Goal: Share content: Share content

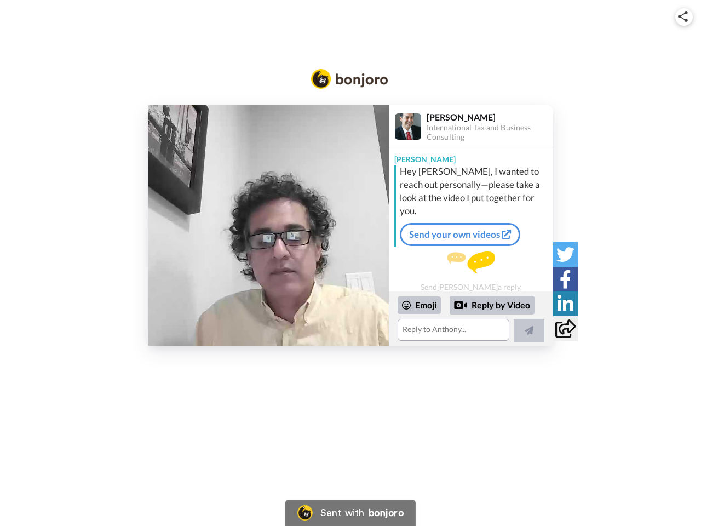
click at [684, 16] on img at bounding box center [683, 16] width 10 height 11
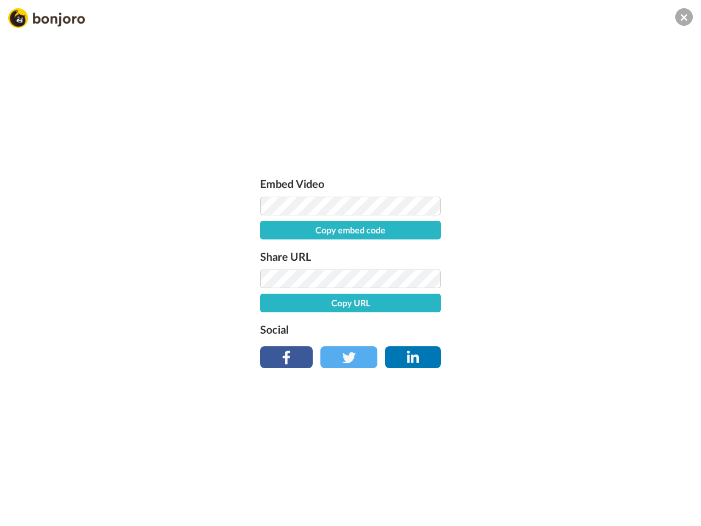
click at [269, 226] on button "Copy embed code" at bounding box center [350, 230] width 181 height 19
click at [471, 319] on div "Embed Video Embed code copied! Share URL Copy URL Social" at bounding box center [350, 322] width 701 height 526
click at [420, 305] on button "Copy URL" at bounding box center [350, 303] width 181 height 19
click at [493, 305] on div "Embed Video Embed code copied! Share URL URL copied! Social" at bounding box center [350, 322] width 701 height 526
click at [529, 330] on div "Embed Video Embed code copied! Share URL URL copied! Social" at bounding box center [350, 322] width 701 height 526
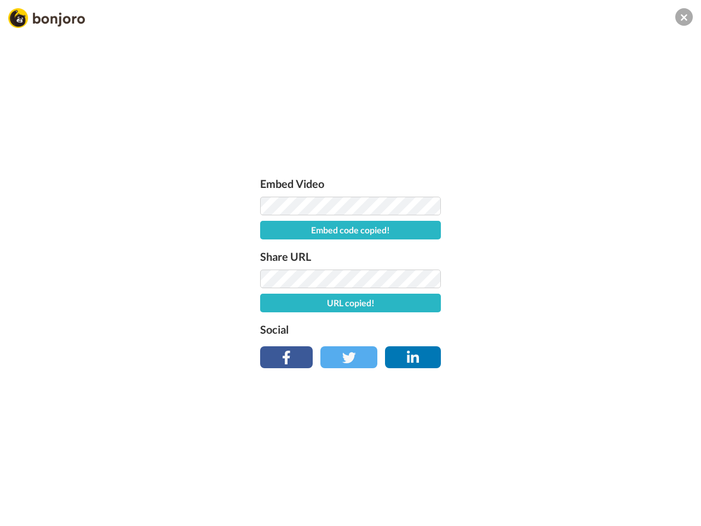
click at [565, 254] on div "Embed Video Embed code copied! Share URL URL copied! Social" at bounding box center [350, 322] width 701 height 526
click at [565, 279] on div "Embed Video Embed code copied! Share URL URL copied! Social" at bounding box center [350, 322] width 701 height 526
click at [565, 304] on div "Embed Video Embed code copied! Share URL URL copied! Social" at bounding box center [350, 322] width 701 height 526
click at [565, 328] on div "Embed Video Embed code copied! Share URL URL copied! Social" at bounding box center [350, 322] width 701 height 526
